Goal: Task Accomplishment & Management: Manage account settings

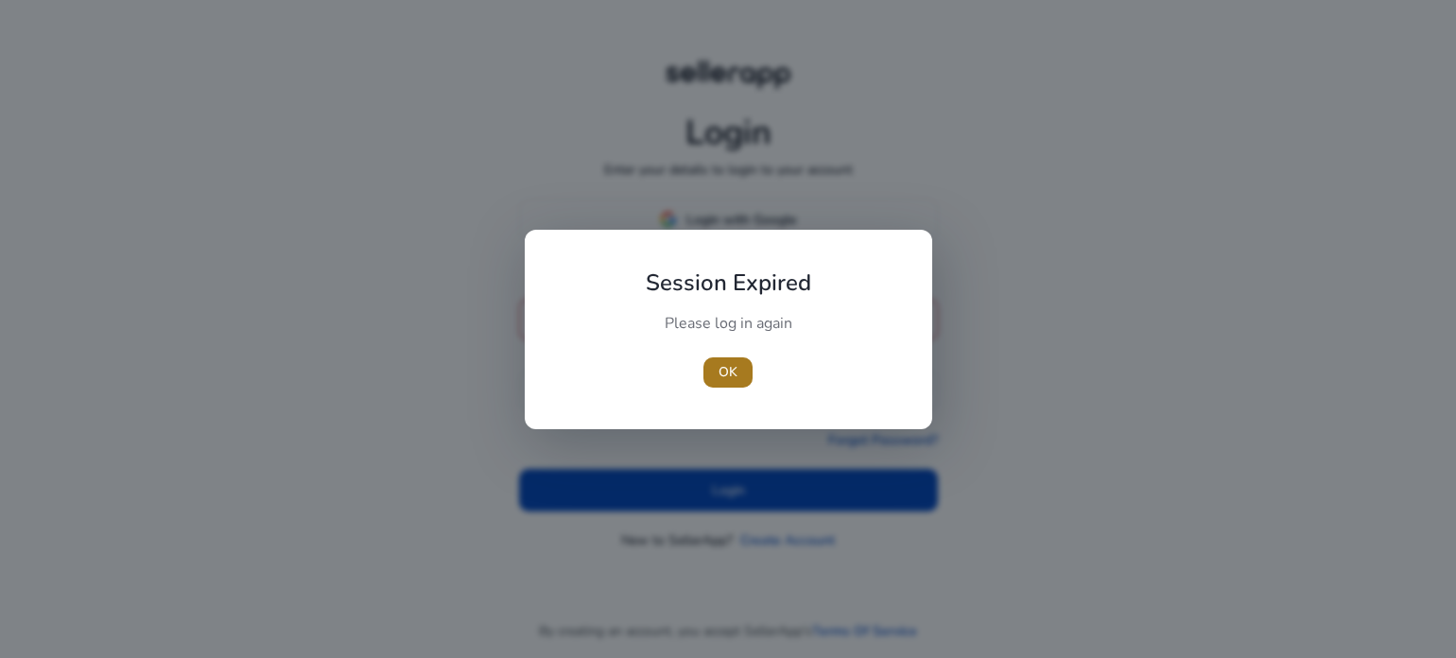
click at [738, 374] on span "button" at bounding box center [728, 372] width 49 height 45
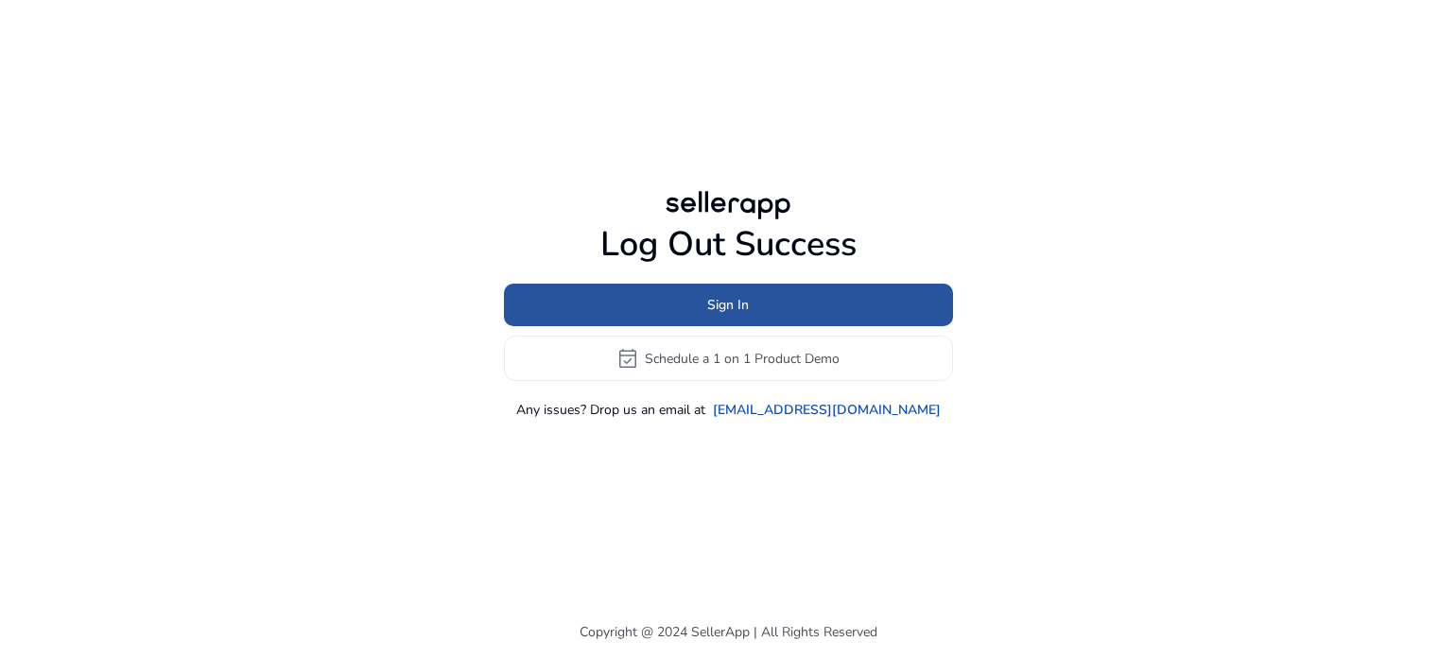
click at [732, 307] on span "Sign In" at bounding box center [728, 305] width 42 height 20
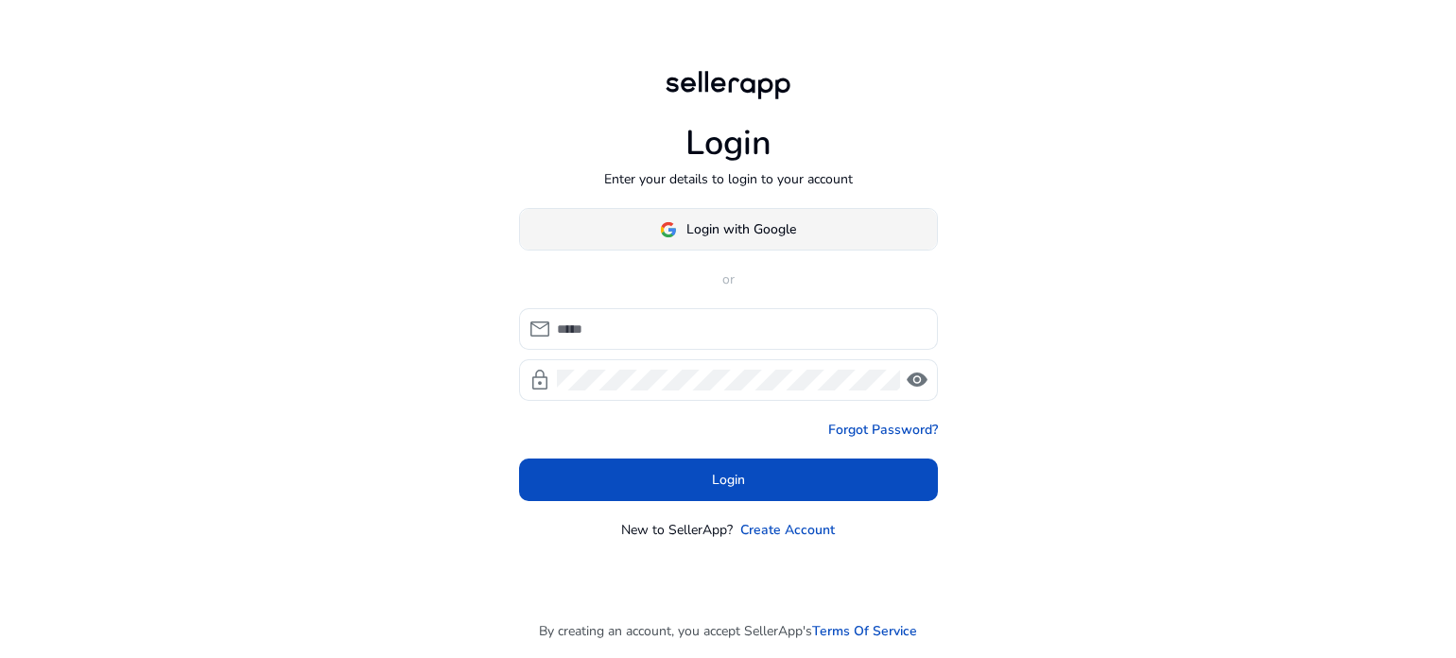
click at [723, 234] on span "Login with Google" at bounding box center [742, 229] width 110 height 20
